Goal: Transaction & Acquisition: Purchase product/service

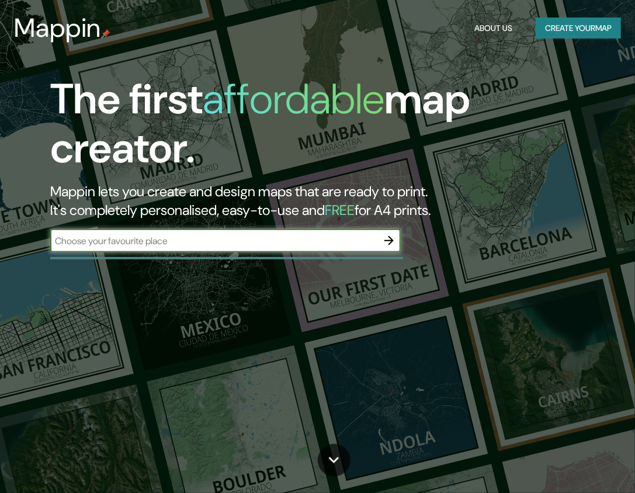
click at [274, 245] on input "text" at bounding box center [213, 240] width 327 height 13
type input "[GEOGRAPHIC_DATA]"
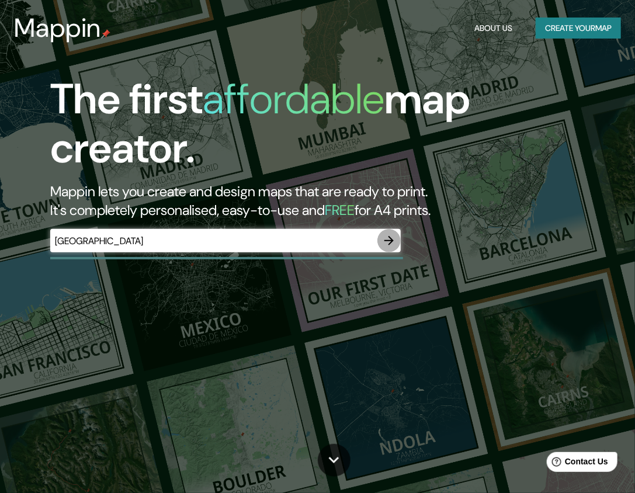
click at [392, 235] on icon "button" at bounding box center [389, 241] width 14 height 14
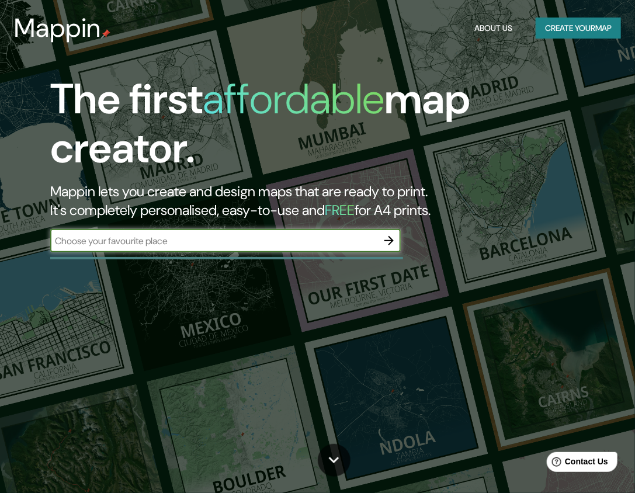
click at [169, 239] on input "text" at bounding box center [213, 240] width 327 height 13
type input "[GEOGRAPHIC_DATA]"
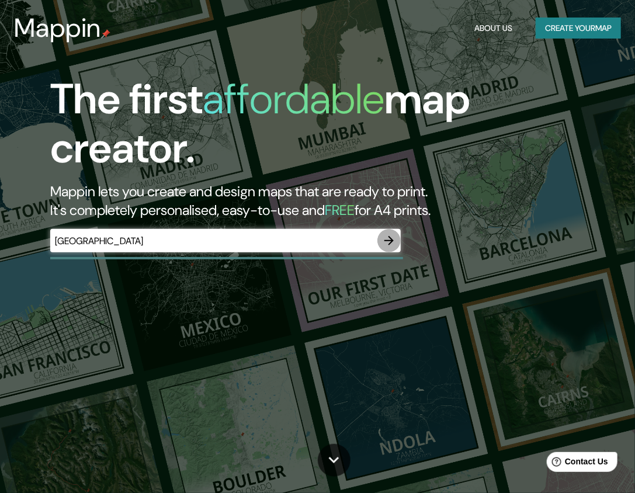
click at [395, 239] on icon "button" at bounding box center [389, 241] width 14 height 14
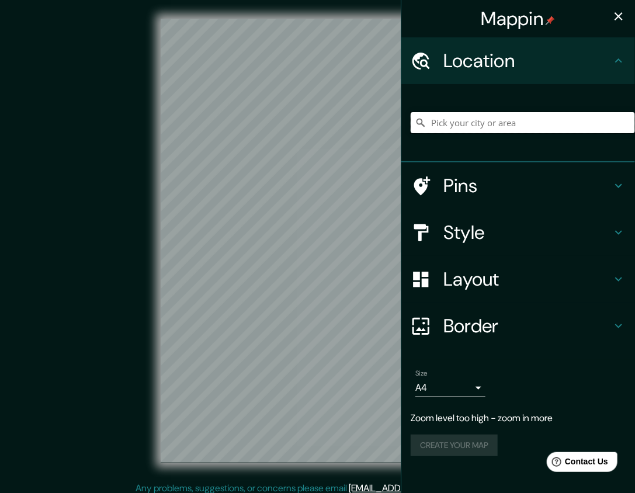
click at [517, 129] on input "Pick your city or area" at bounding box center [522, 122] width 224 height 21
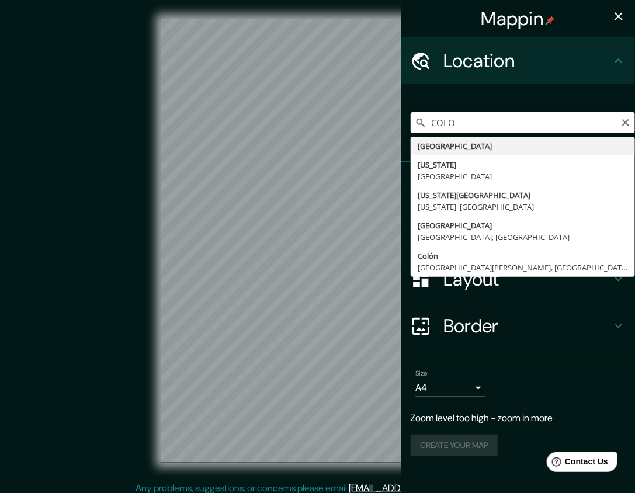
type input "[GEOGRAPHIC_DATA]"
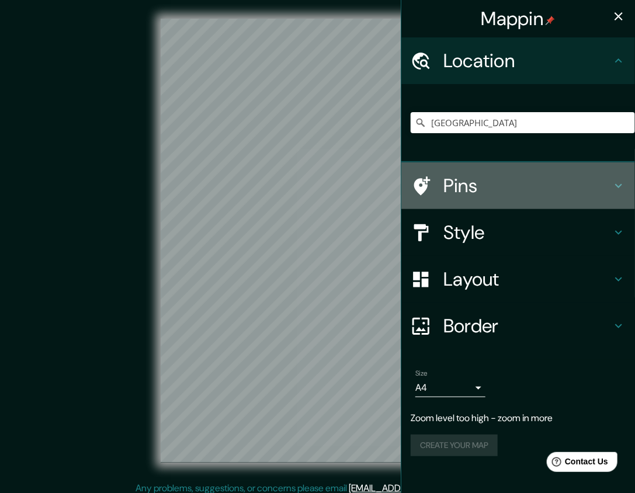
click at [536, 180] on h4 "Pins" at bounding box center [527, 185] width 168 height 23
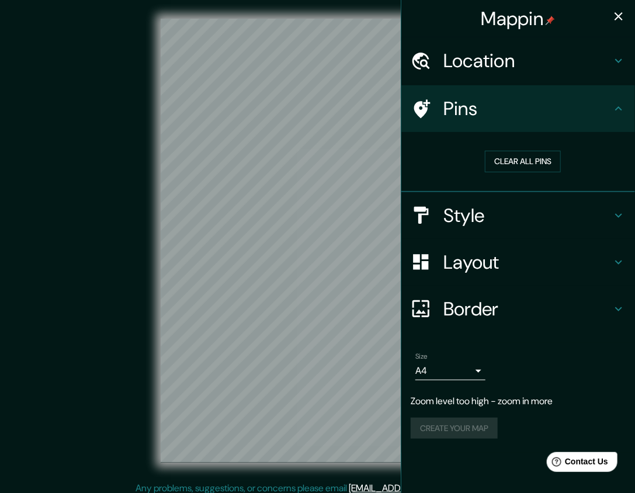
click at [624, 110] on icon at bounding box center [618, 109] width 14 height 14
click at [617, 11] on icon "button" at bounding box center [618, 16] width 14 height 14
